Goal: Use online tool/utility: Utilize a website feature to perform a specific function

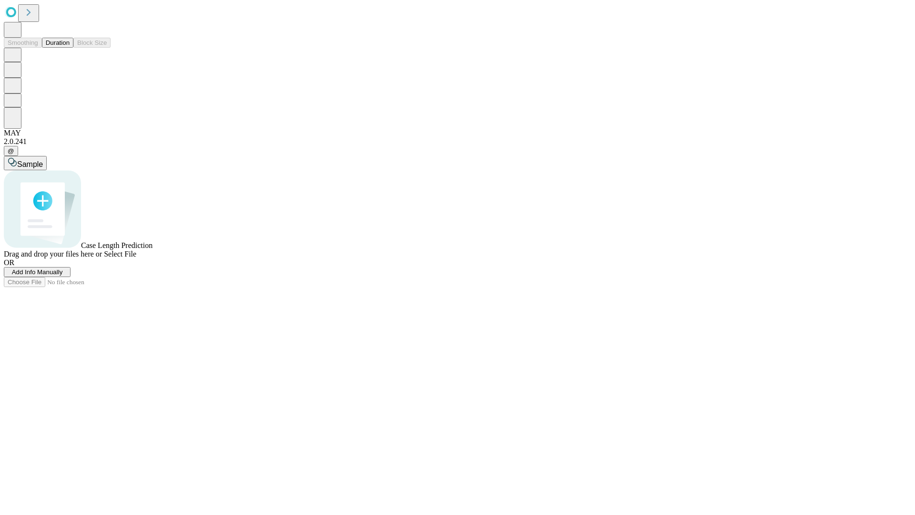
click at [70, 48] on button "Duration" at bounding box center [57, 43] width 31 height 10
click at [136, 258] on span "Select File" at bounding box center [120, 254] width 32 height 8
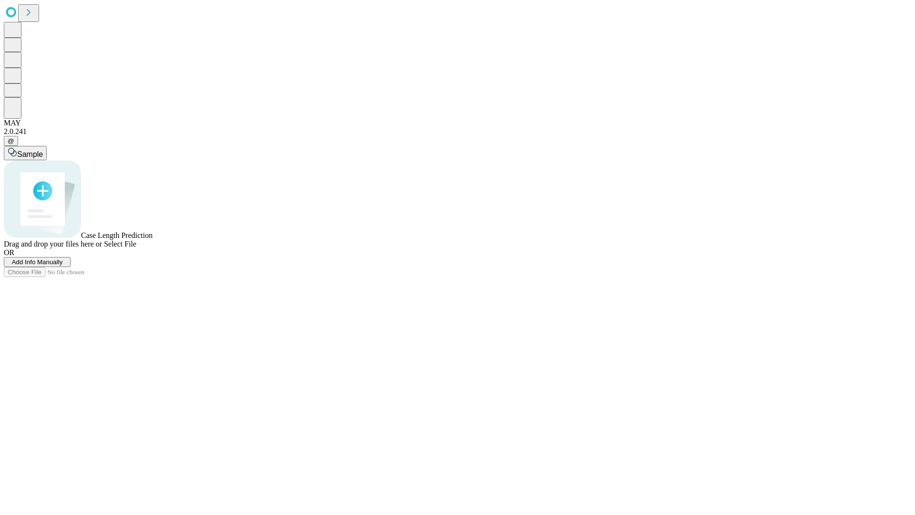
click at [136, 248] on span "Select File" at bounding box center [120, 244] width 32 height 8
